Goal: Task Accomplishment & Management: Manage account settings

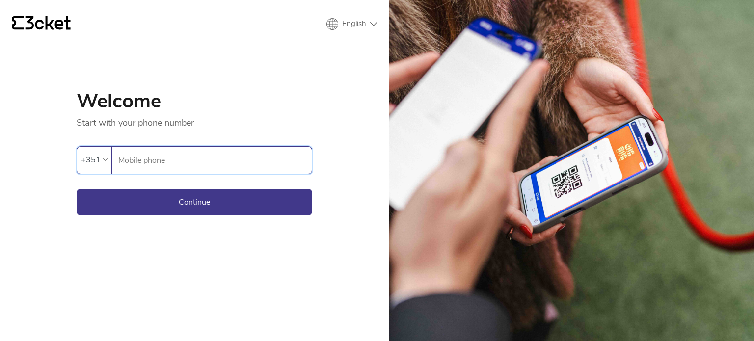
type input "967199034"
click at [227, 204] on button "Continue" at bounding box center [195, 202] width 236 height 27
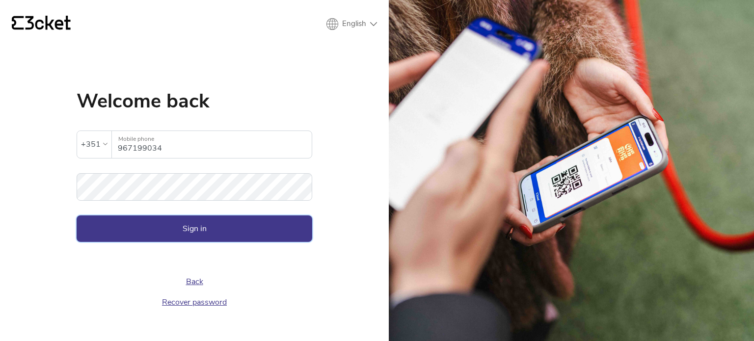
click at [177, 221] on button "Sign in" at bounding box center [195, 229] width 236 height 27
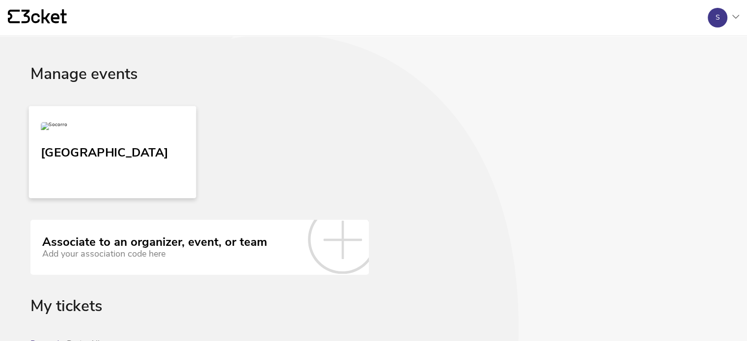
click at [125, 151] on link "[GEOGRAPHIC_DATA]" at bounding box center [112, 152] width 167 height 92
